Goal: Task Accomplishment & Management: Manage account settings

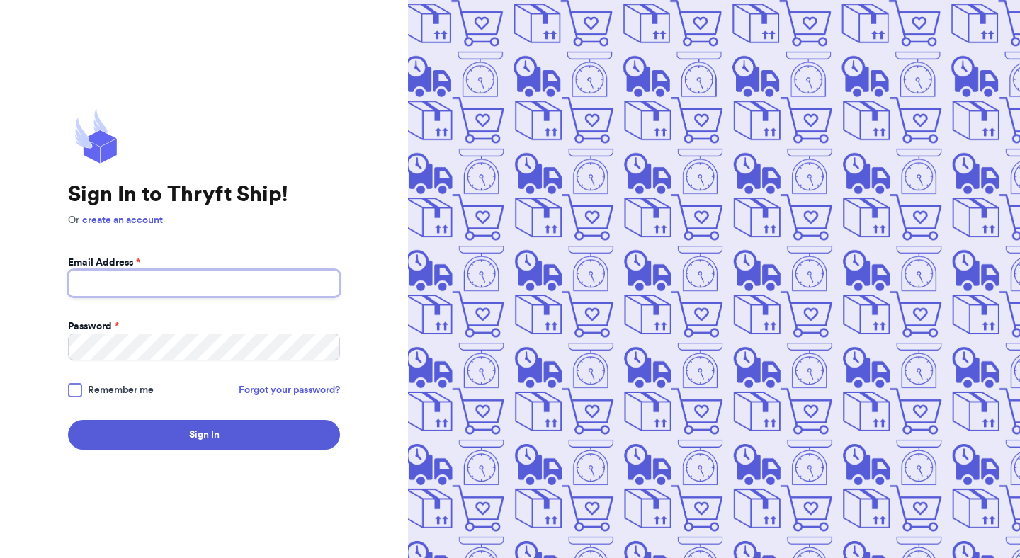
click at [296, 290] on input "Email Address *" at bounding box center [204, 283] width 272 height 27
type input "[EMAIL_ADDRESS][DOMAIN_NAME]"
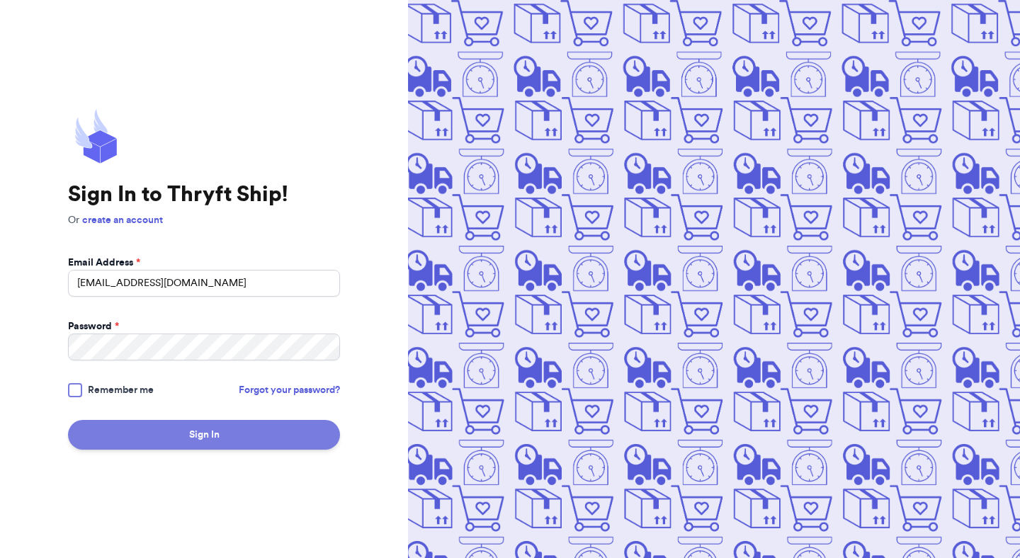
click at [229, 420] on button "Sign In" at bounding box center [204, 435] width 272 height 30
